Goal: Contribute content

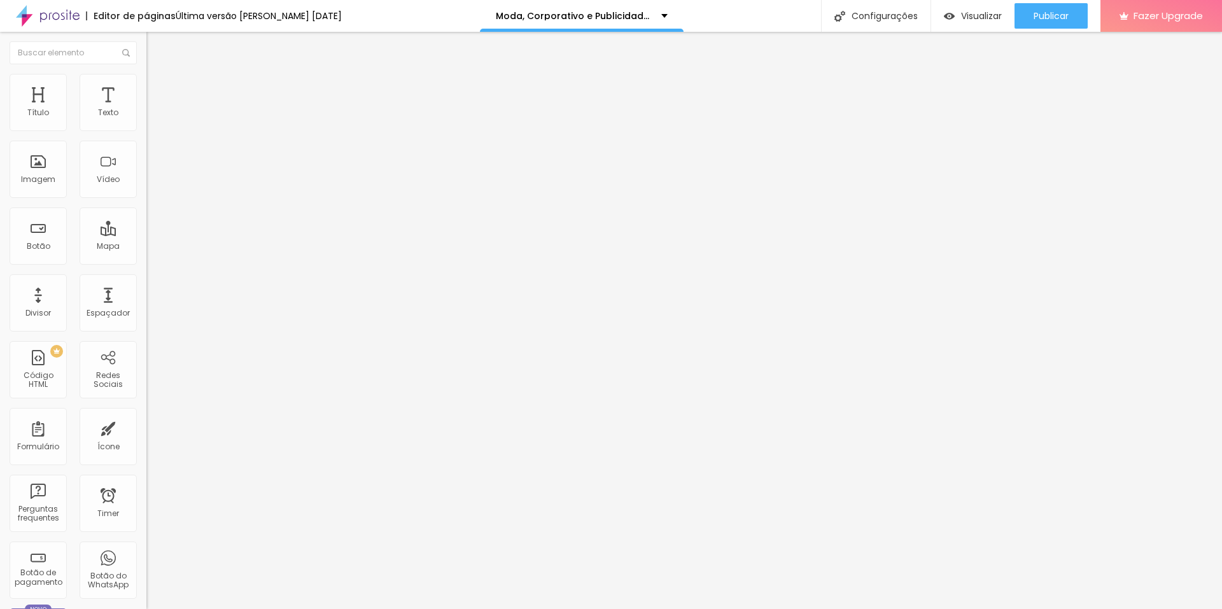
click at [146, 111] on div "5113 caracteres" at bounding box center [219, 102] width 146 height 17
click at [146, 109] on img at bounding box center [150, 106] width 8 height 8
drag, startPoint x: 724, startPoint y: 364, endPoint x: 454, endPoint y: 365, distance: 269.9
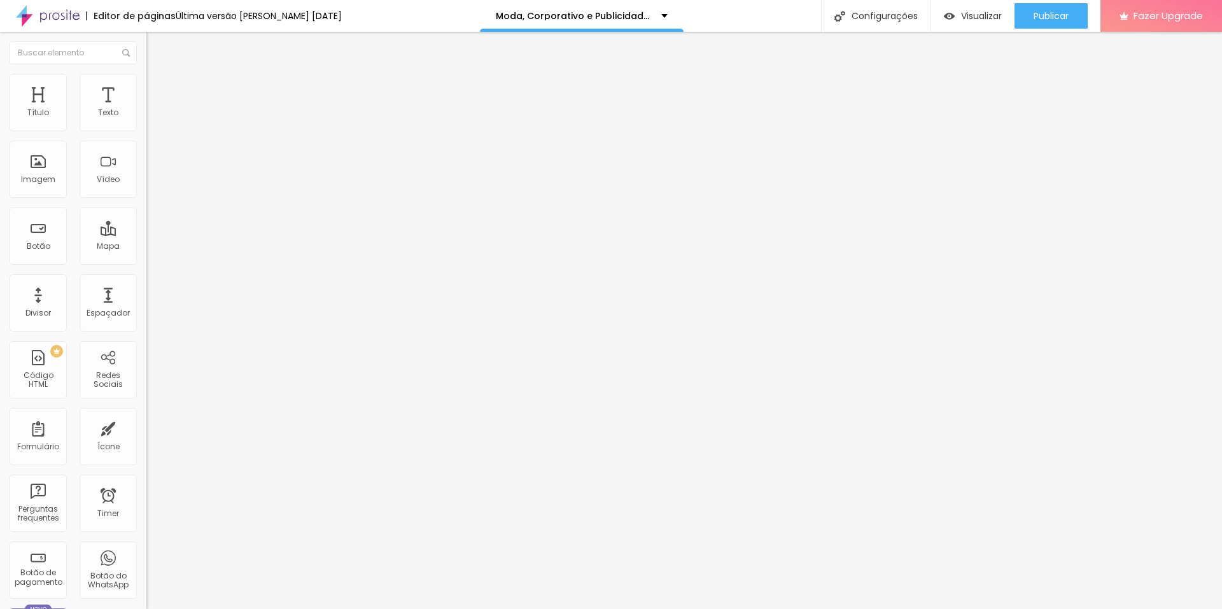
scroll to position [856, 0]
drag, startPoint x: 464, startPoint y: 374, endPoint x: 737, endPoint y: 372, distance: 273.1
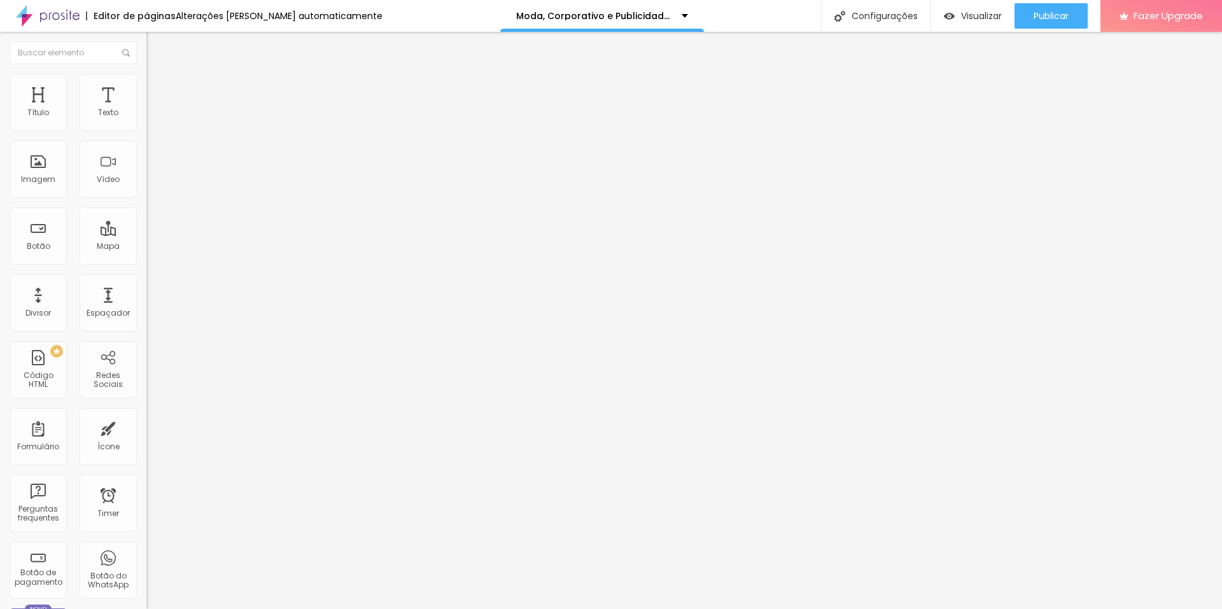
click at [146, 109] on img at bounding box center [150, 106] width 8 height 8
drag, startPoint x: 415, startPoint y: 312, endPoint x: 437, endPoint y: 344, distance: 38.5
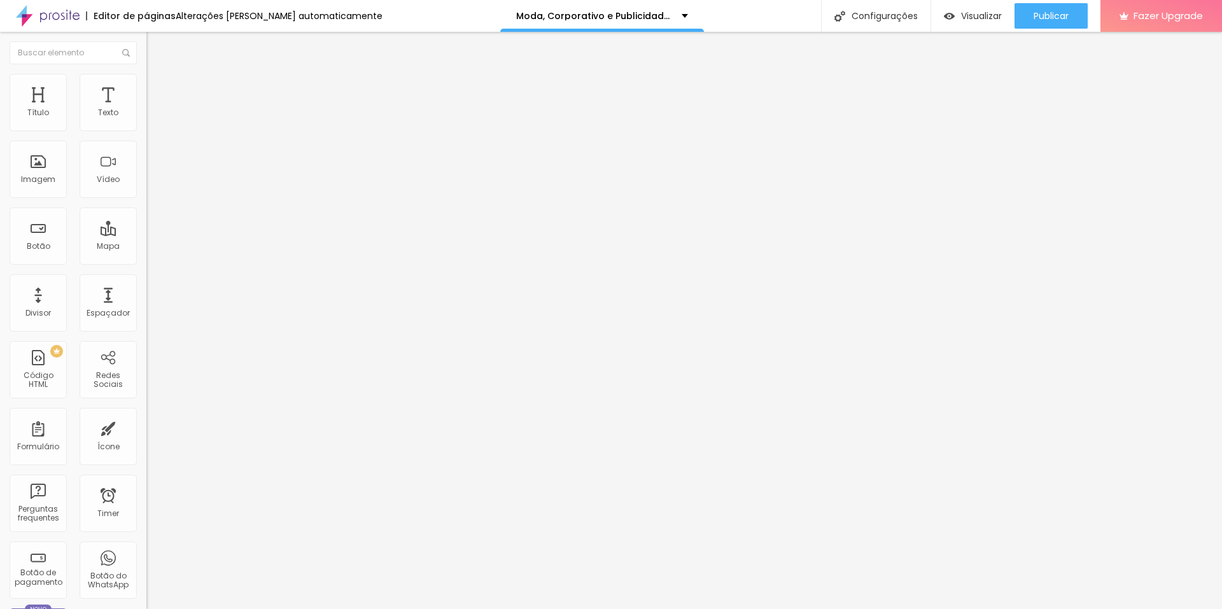
click at [1037, 13] on span "Publicar" at bounding box center [1051, 16] width 35 height 10
click at [1036, 14] on span "Publicar" at bounding box center [1051, 16] width 35 height 10
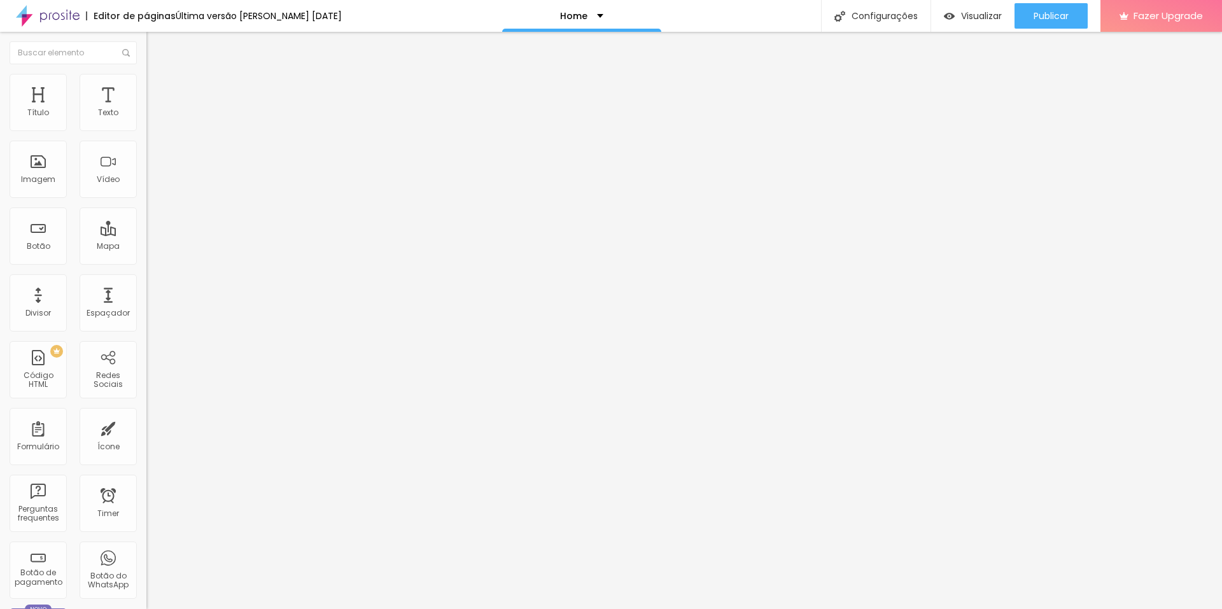
click at [146, 109] on img at bounding box center [150, 106] width 8 height 8
drag, startPoint x: 437, startPoint y: 411, endPoint x: 421, endPoint y: 389, distance: 27.4
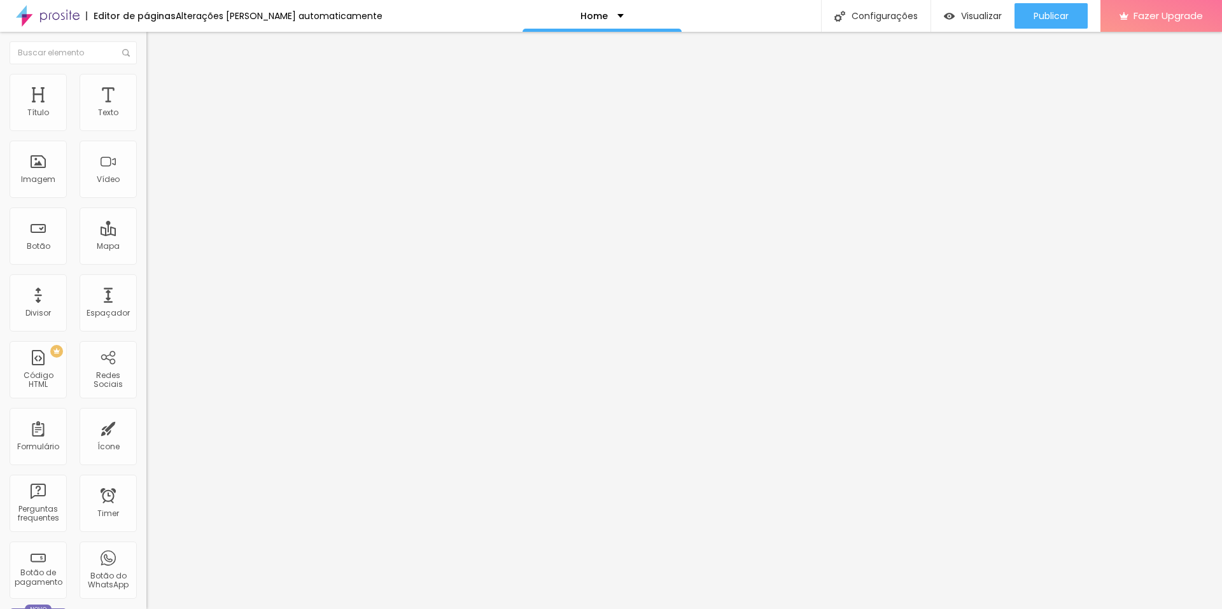
scroll to position [1143, 0]
drag, startPoint x: 456, startPoint y: 395, endPoint x: 727, endPoint y: 394, distance: 271.8
drag, startPoint x: 468, startPoint y: 402, endPoint x: 740, endPoint y: 401, distance: 272.4
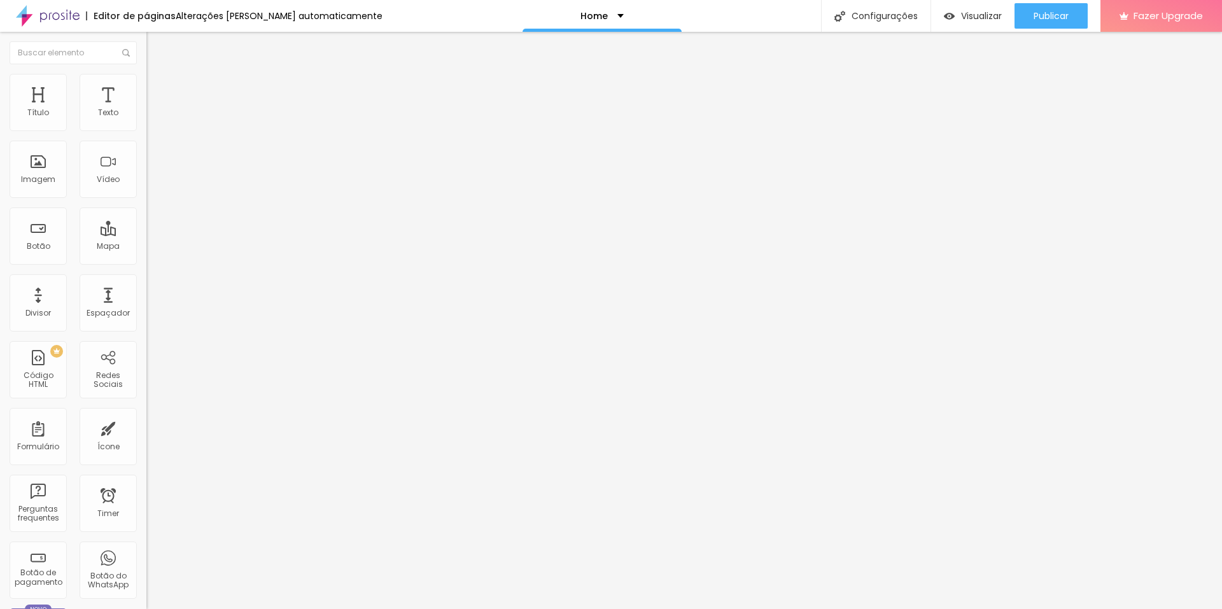
click at [146, 109] on img at bounding box center [150, 106] width 8 height 8
drag, startPoint x: 436, startPoint y: 414, endPoint x: 418, endPoint y: 398, distance: 24.8
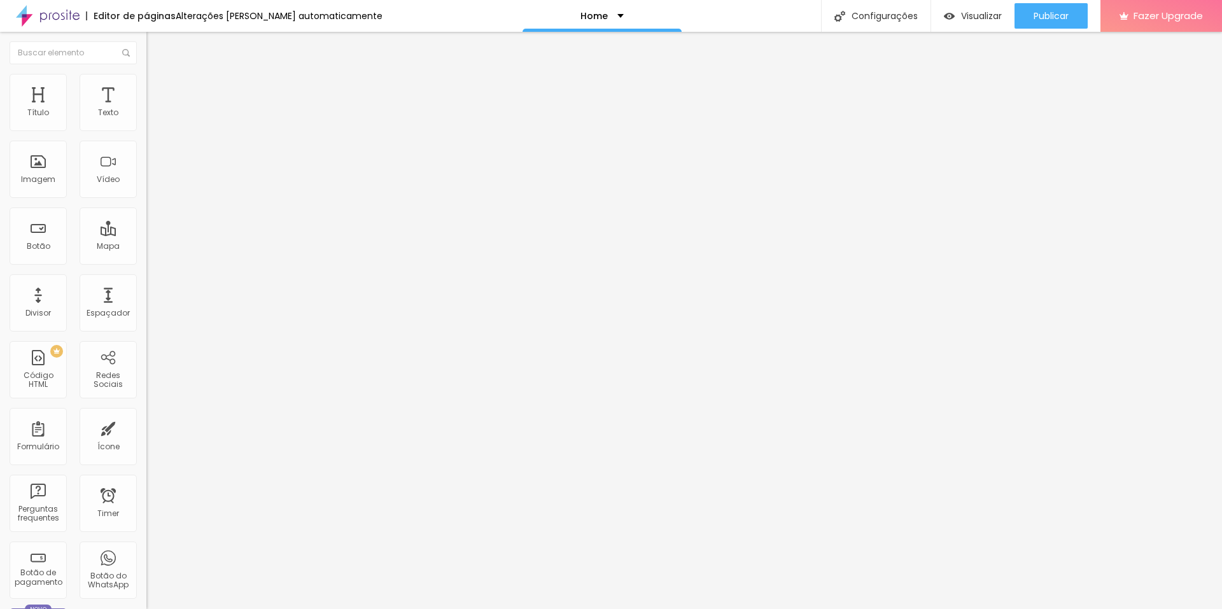
click at [1046, 11] on span "Publicar" at bounding box center [1051, 16] width 35 height 10
